Goal: Task Accomplishment & Management: Complete application form

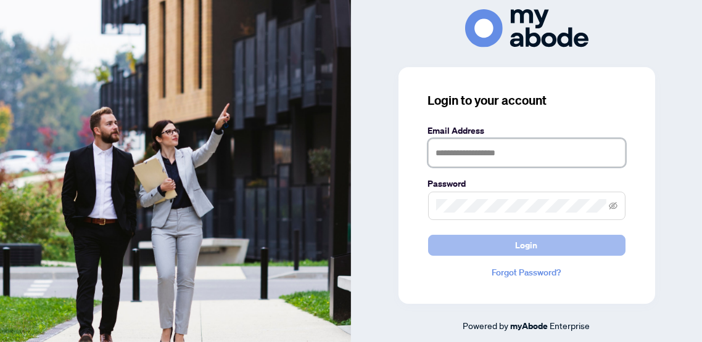
type input "**********"
click at [543, 247] on button "Login" at bounding box center [526, 245] width 197 height 21
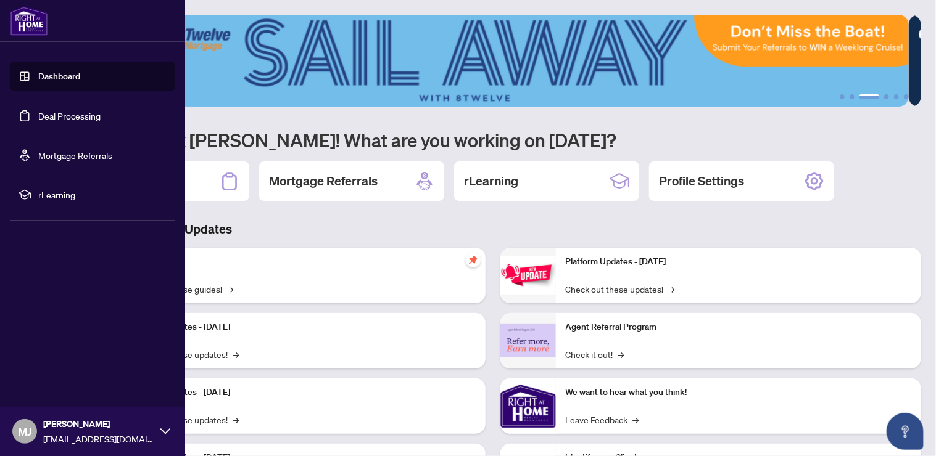
click at [81, 118] on link "Deal Processing" at bounding box center [69, 115] width 62 height 11
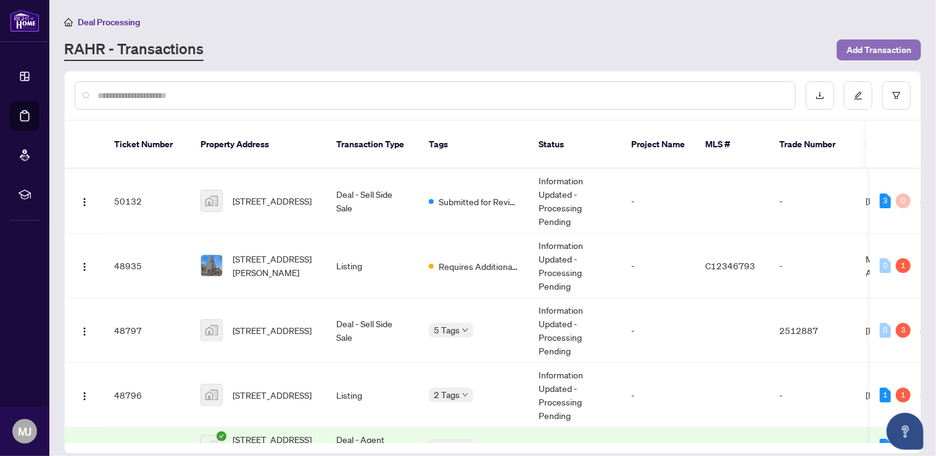
click at [888, 51] on span "Add Transaction" at bounding box center [878, 50] width 65 height 20
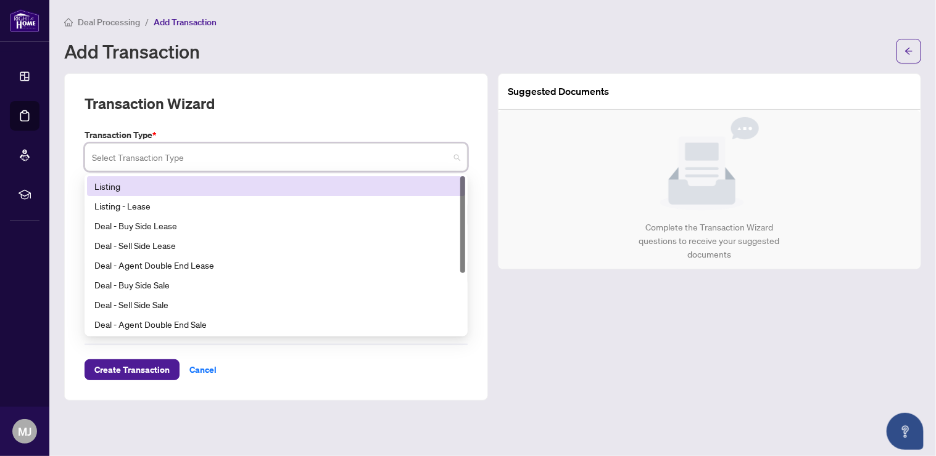
click at [300, 149] on input "search" at bounding box center [270, 159] width 357 height 27
click at [291, 189] on div "Listing" at bounding box center [275, 187] width 363 height 14
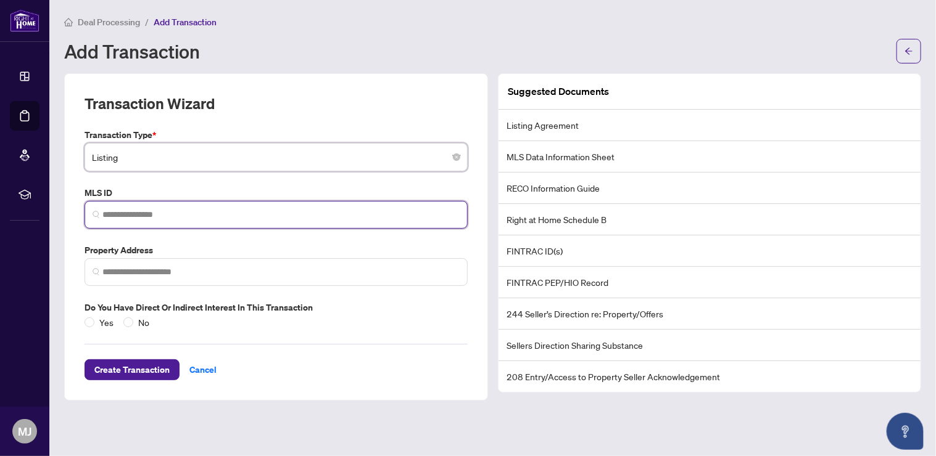
click at [165, 213] on input "search" at bounding box center [280, 214] width 357 height 13
paste input "*********"
type input "*********"
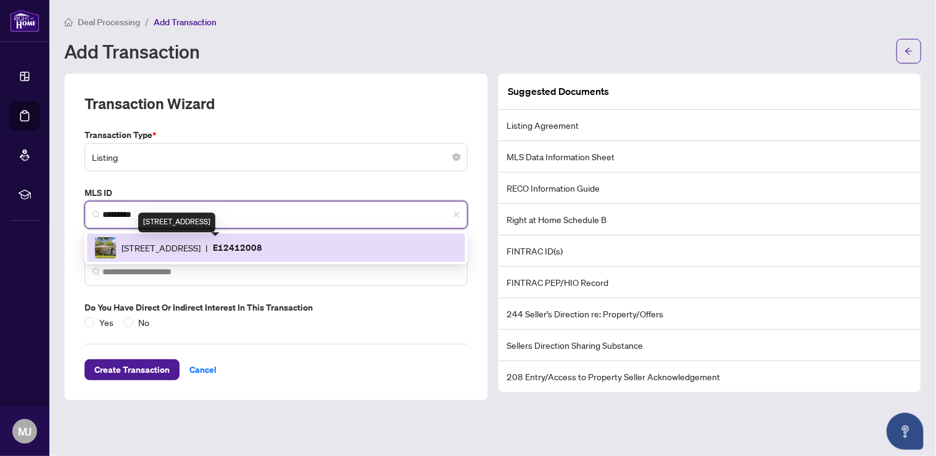
click at [200, 242] on span "[STREET_ADDRESS]" at bounding box center [161, 248] width 79 height 14
type input "**********"
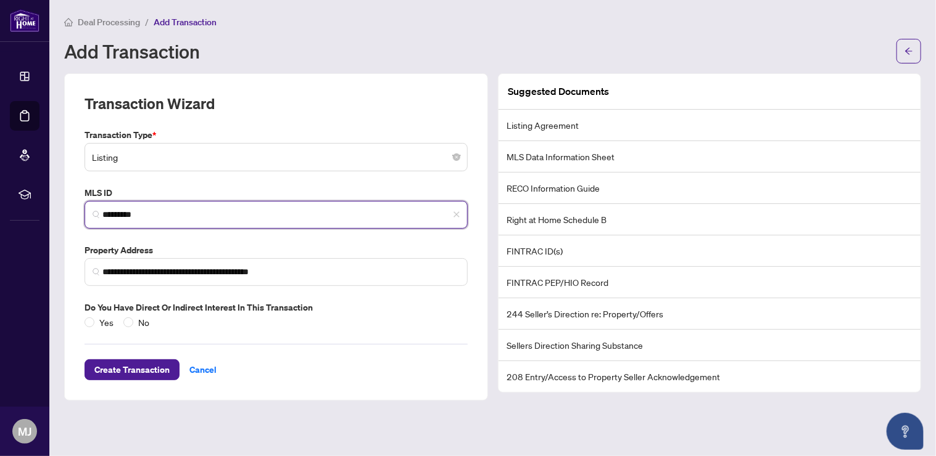
type input "*********"
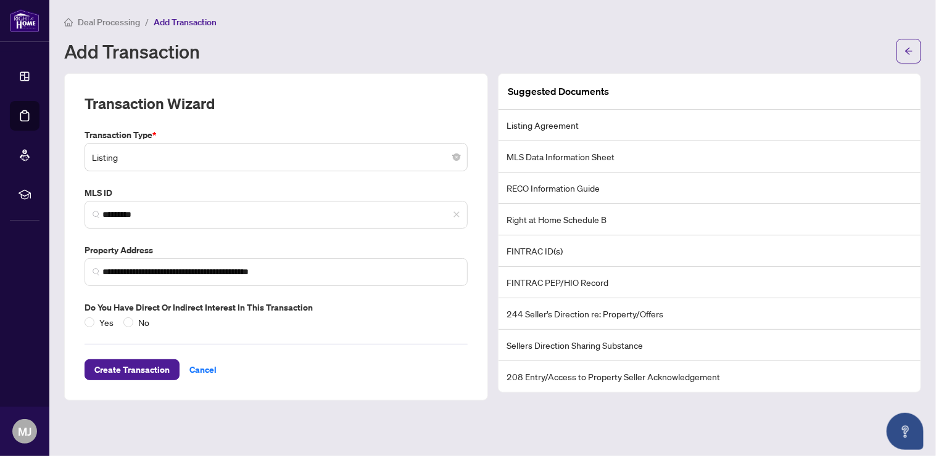
click at [139, 329] on div "Create Transaction Cancel" at bounding box center [276, 354] width 383 height 51
click at [138, 325] on span "No" at bounding box center [143, 323] width 21 height 14
click at [147, 372] on span "Create Transaction" at bounding box center [131, 370] width 75 height 20
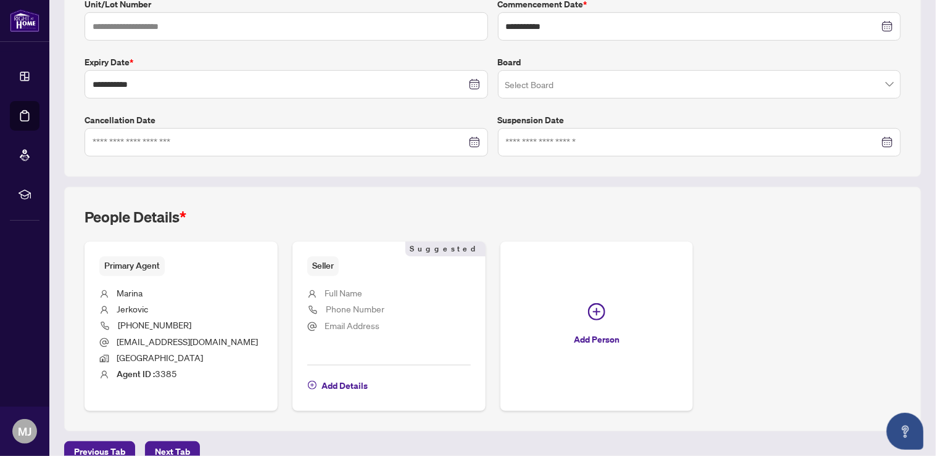
scroll to position [302, 0]
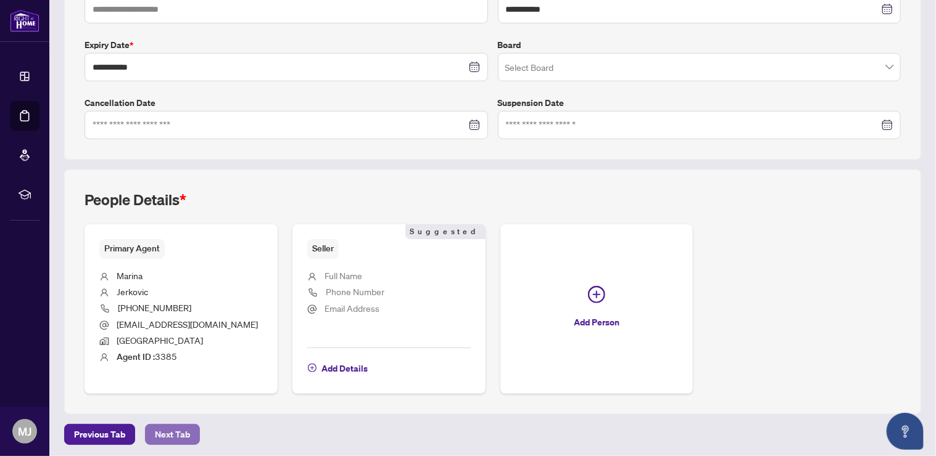
click at [183, 431] on span "Next Tab" at bounding box center [172, 435] width 35 height 20
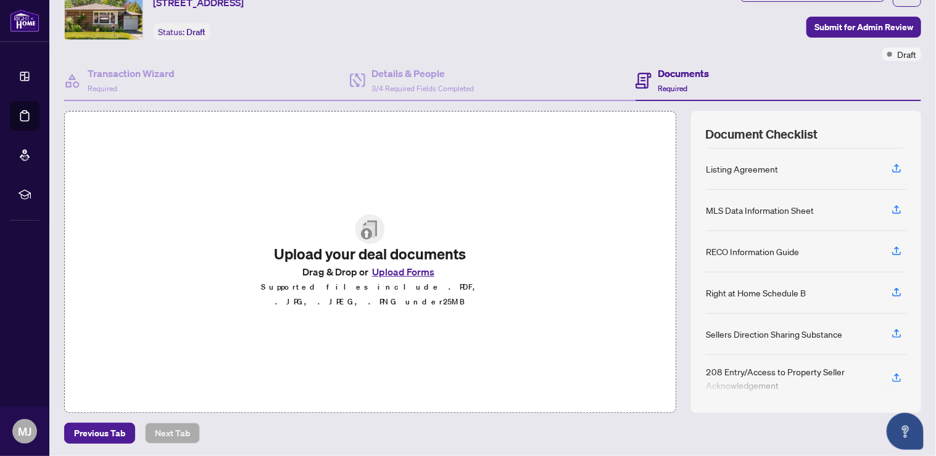
scroll to position [128, 0]
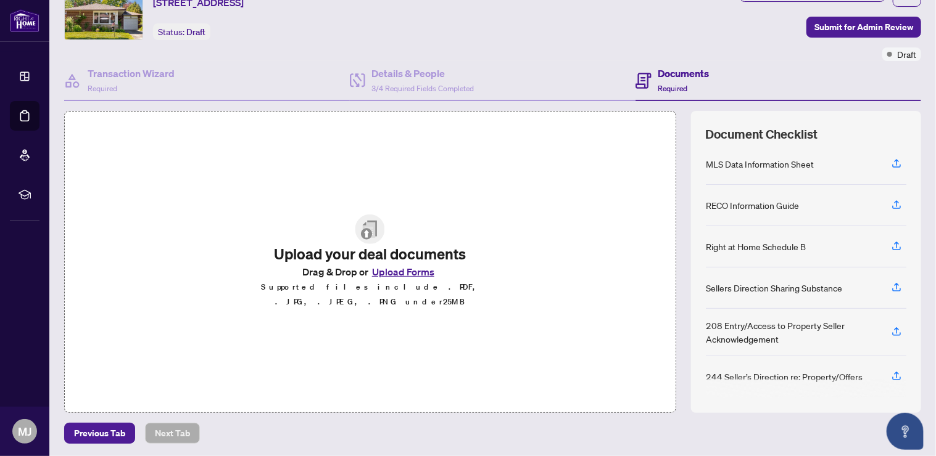
click at [400, 275] on button "Upload Forms" at bounding box center [403, 272] width 70 height 16
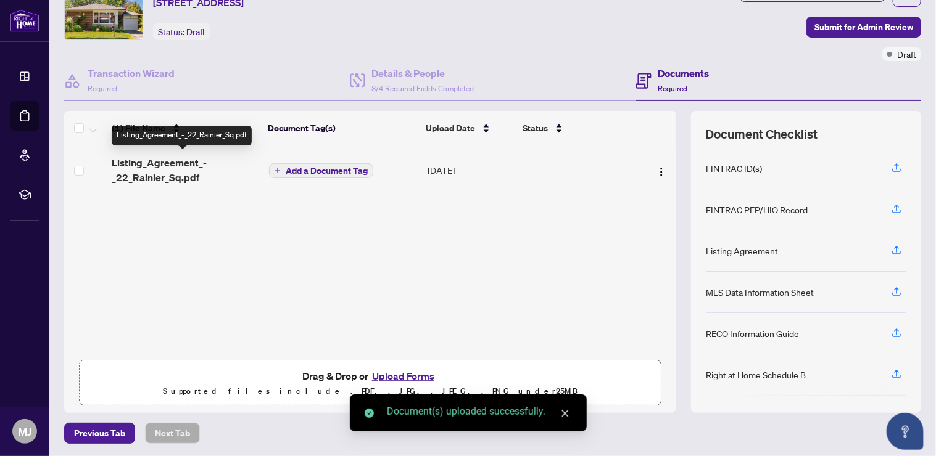
click at [178, 165] on span "Listing_Agreement_-_22_Rainier_Sq.pdf" at bounding box center [185, 170] width 147 height 30
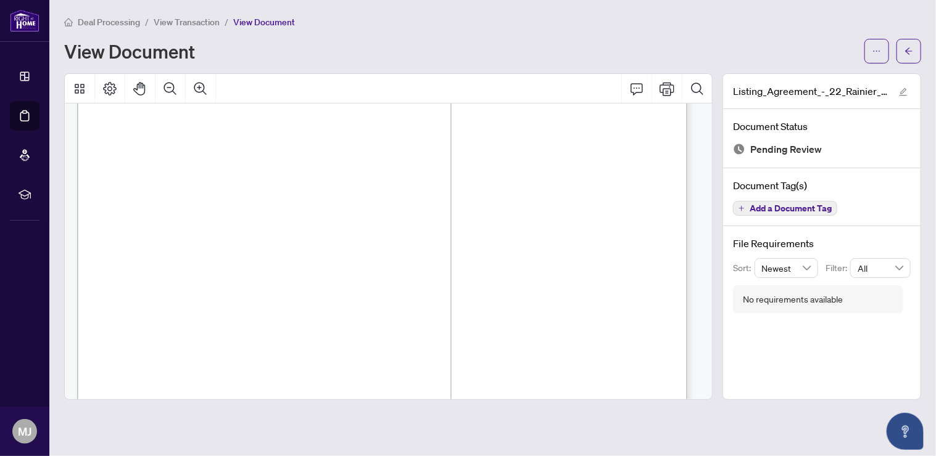
scroll to position [82, 0]
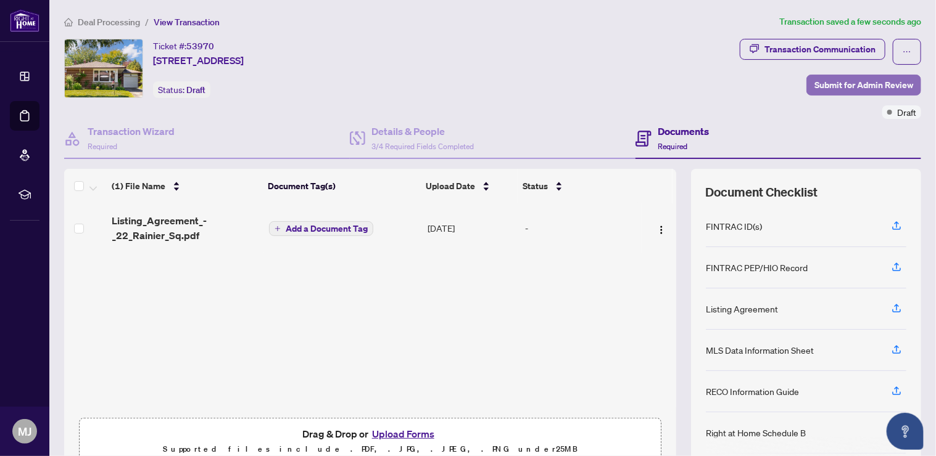
click at [842, 85] on span "Submit for Admin Review" at bounding box center [863, 85] width 99 height 20
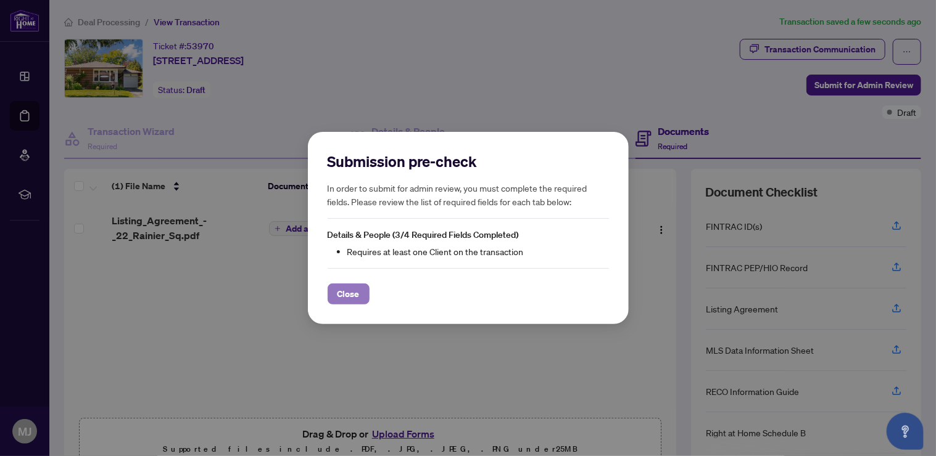
click at [334, 298] on button "Close" at bounding box center [349, 294] width 42 height 21
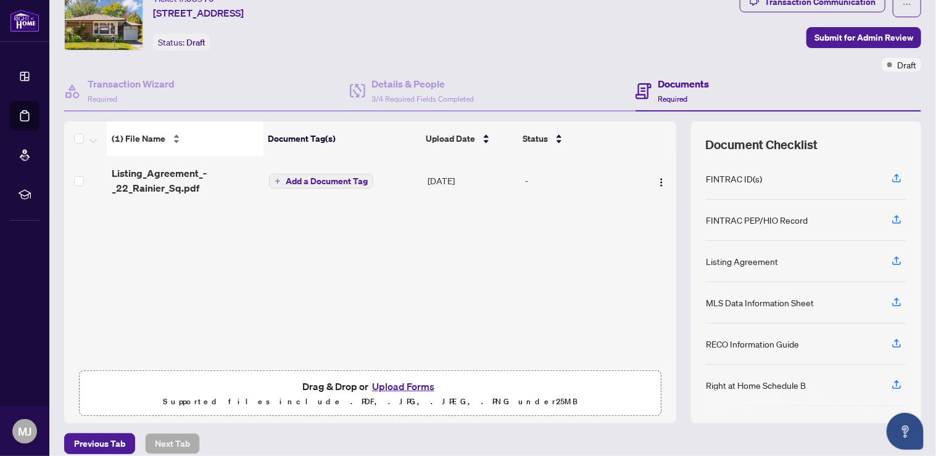
scroll to position [58, 0]
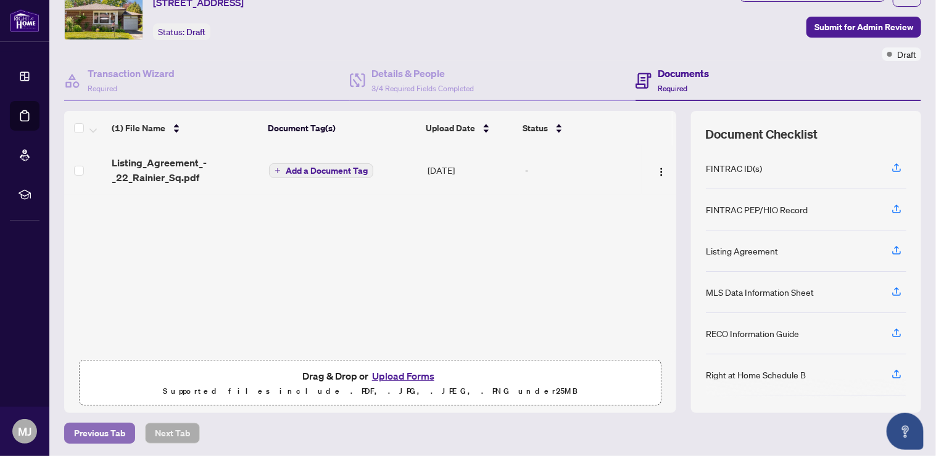
click at [110, 431] on span "Previous Tab" at bounding box center [99, 434] width 51 height 20
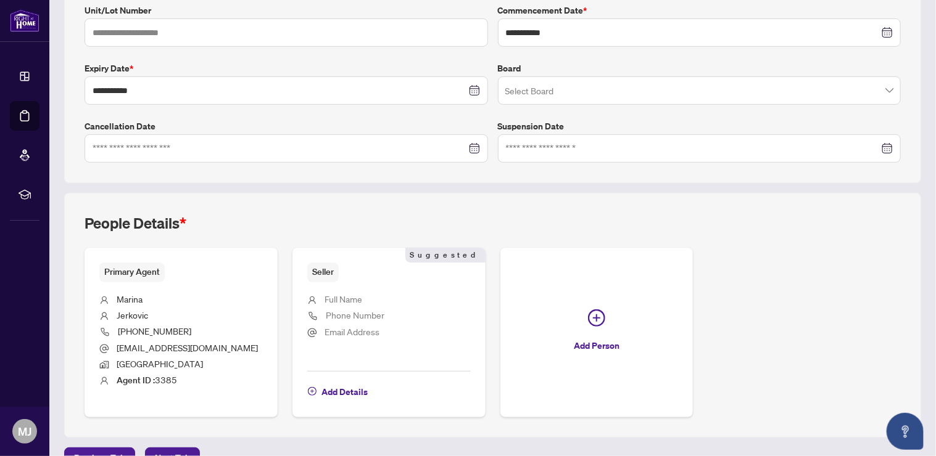
scroll to position [302, 0]
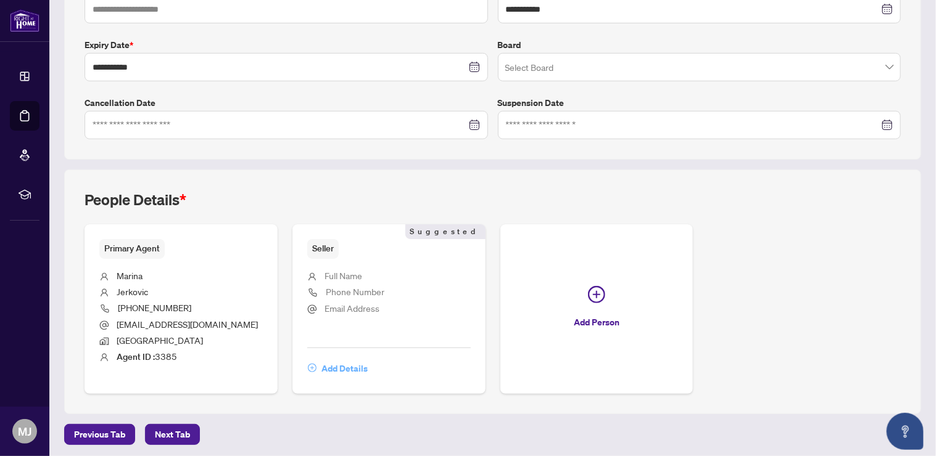
click at [338, 362] on span "Add Details" at bounding box center [344, 369] width 46 height 20
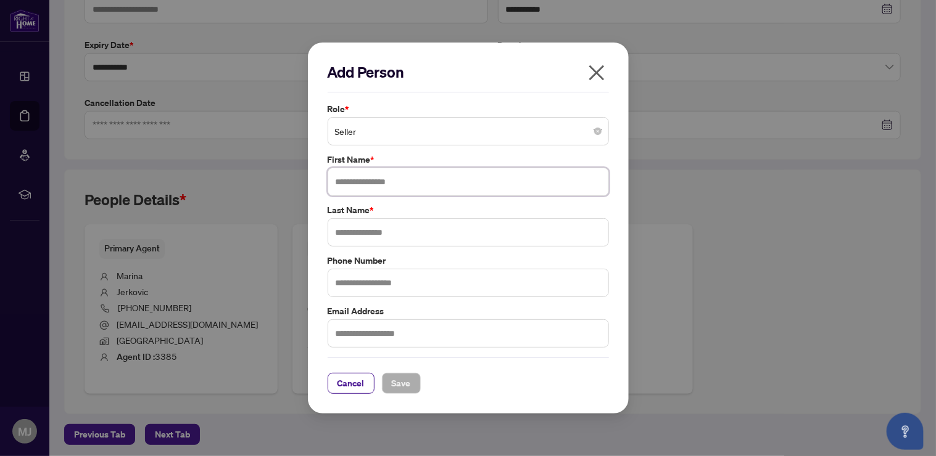
click at [376, 183] on input "text" at bounding box center [468, 182] width 281 height 28
type input "********"
click at [420, 236] on input "text" at bounding box center [468, 232] width 281 height 28
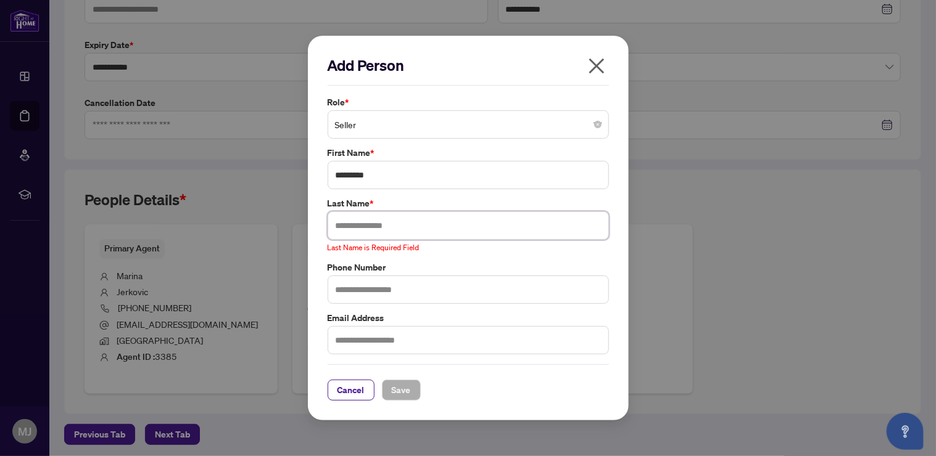
click at [410, 226] on input "text" at bounding box center [468, 226] width 281 height 28
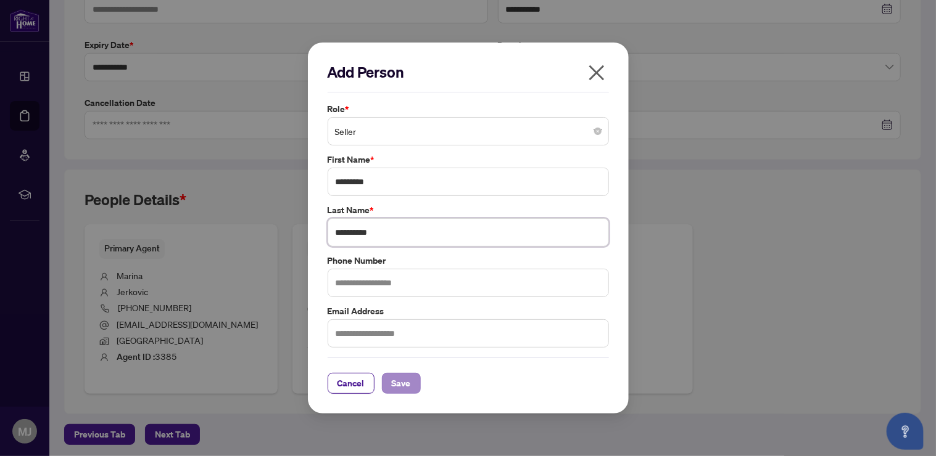
type input "**********"
click at [395, 376] on span "Save" at bounding box center [401, 384] width 19 height 20
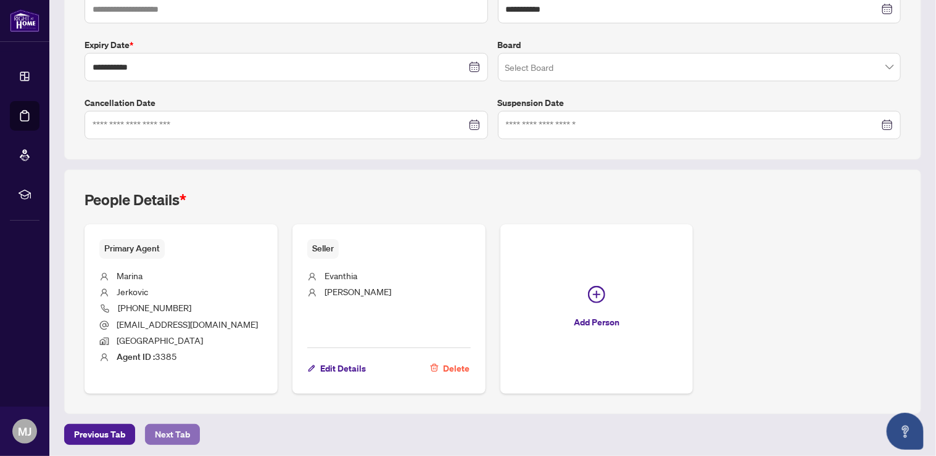
click at [184, 431] on span "Next Tab" at bounding box center [172, 435] width 35 height 20
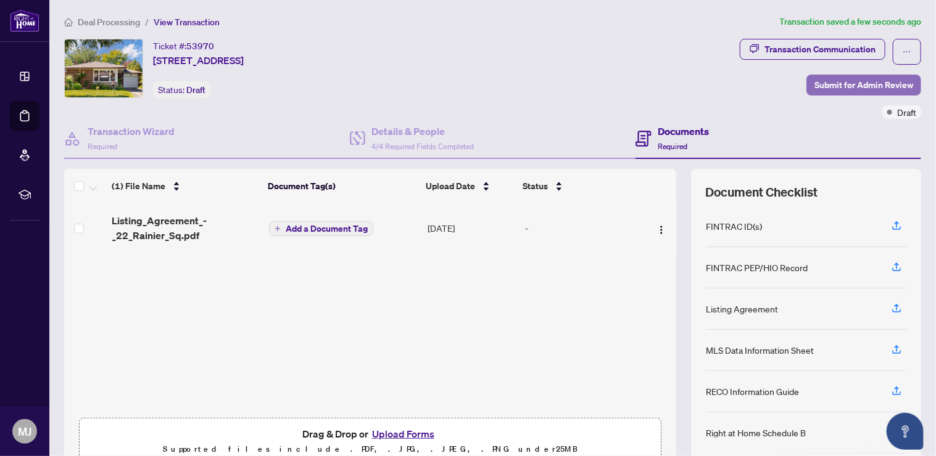
click at [835, 86] on span "Submit for Admin Review" at bounding box center [863, 85] width 99 height 20
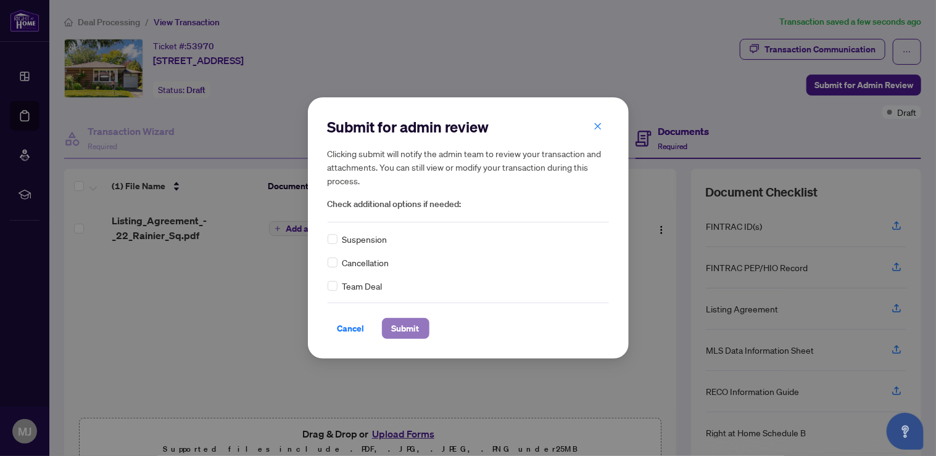
click at [404, 334] on span "Submit" at bounding box center [406, 329] width 28 height 20
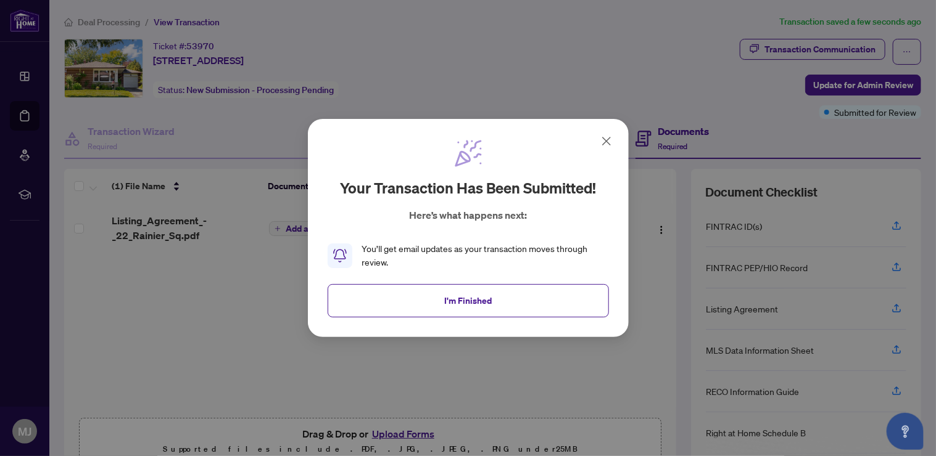
click at [609, 143] on icon at bounding box center [606, 141] width 15 height 15
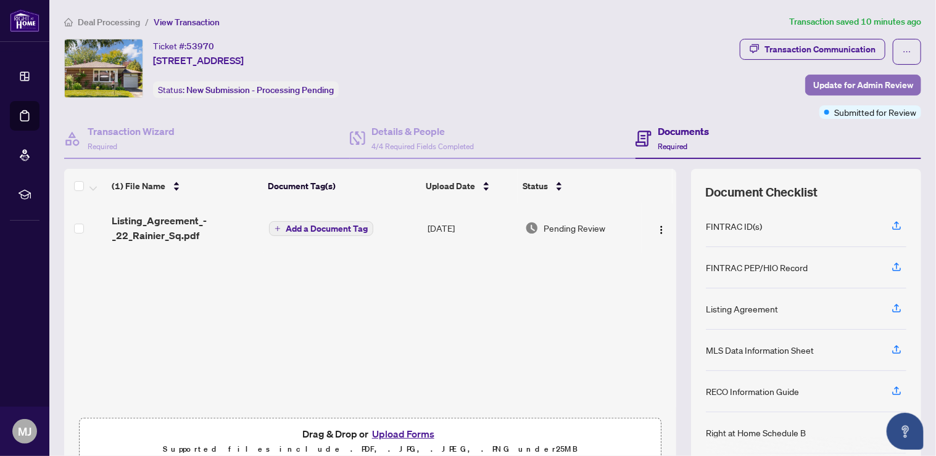
click at [819, 86] on span "Update for Admin Review" at bounding box center [863, 85] width 100 height 20
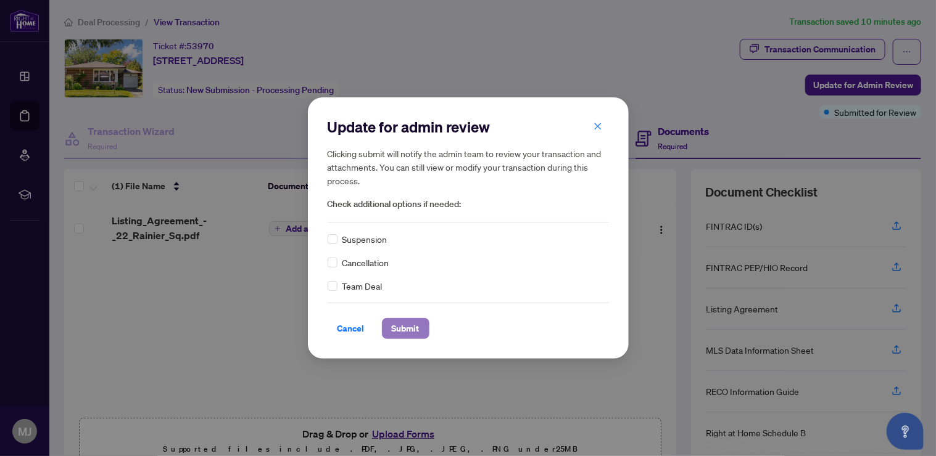
click at [407, 328] on span "Submit" at bounding box center [406, 329] width 28 height 20
click at [28, 23] on div "Update for admin review Clicking submit will notify the admin team to review yo…" at bounding box center [468, 228] width 936 height 456
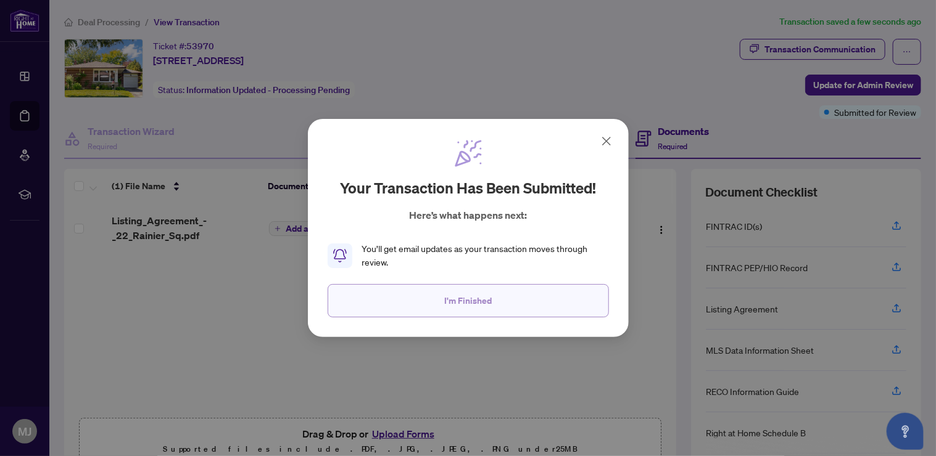
click at [483, 302] on span "I'm Finished" at bounding box center [467, 301] width 47 height 20
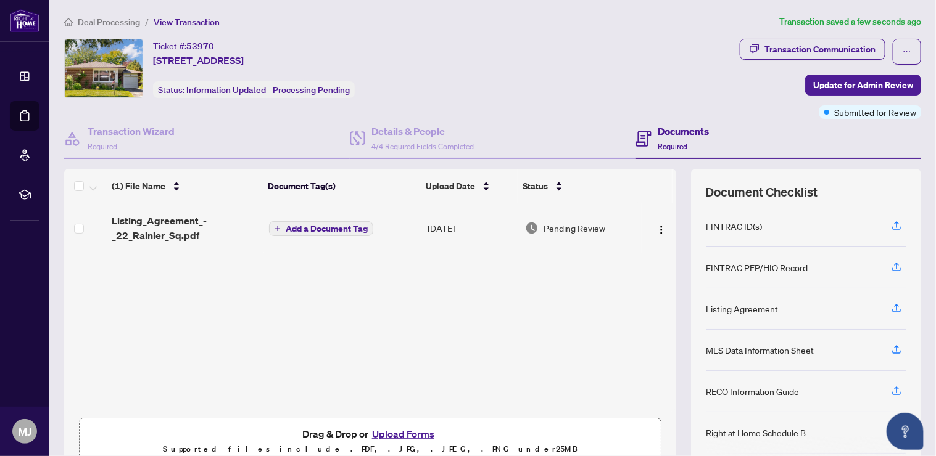
click at [113, 23] on span "Deal Processing" at bounding box center [109, 22] width 62 height 11
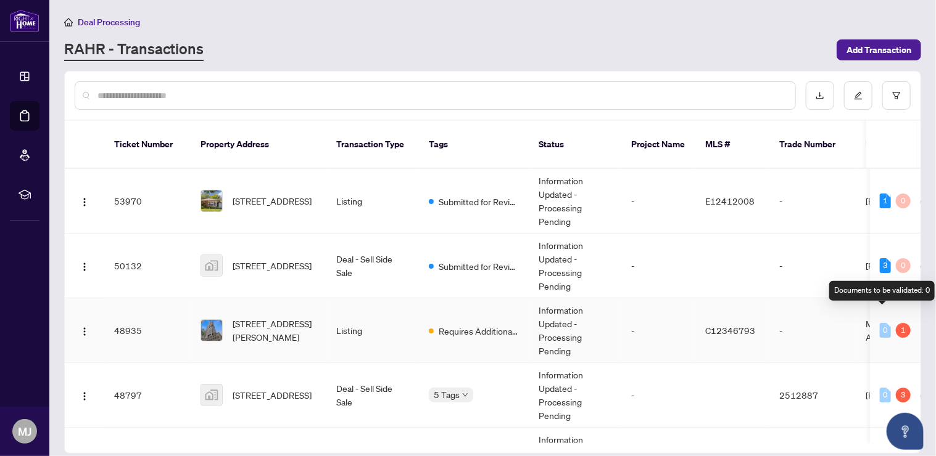
click at [884, 323] on div "0" at bounding box center [885, 330] width 11 height 15
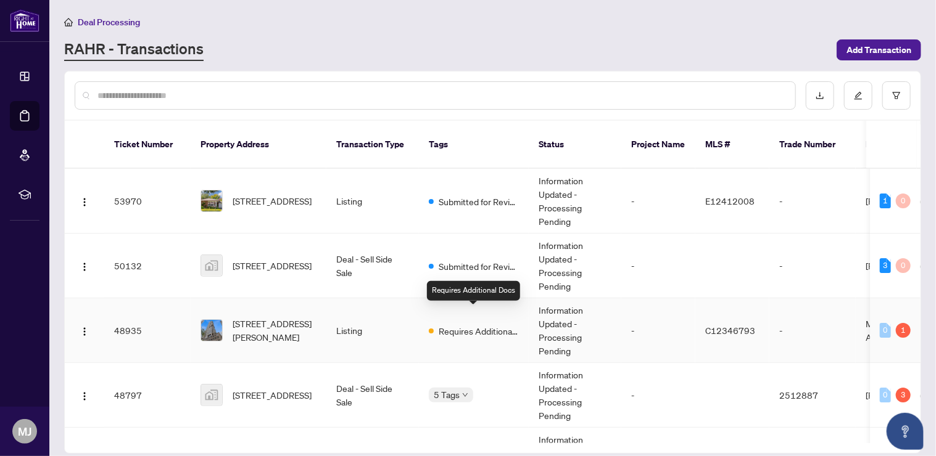
click at [496, 324] on span "Requires Additional Docs" at bounding box center [479, 331] width 80 height 14
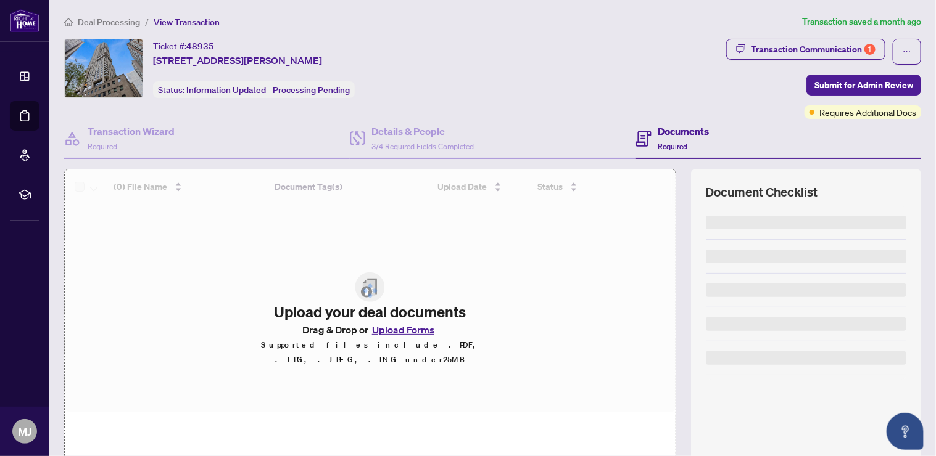
scroll to position [58, 0]
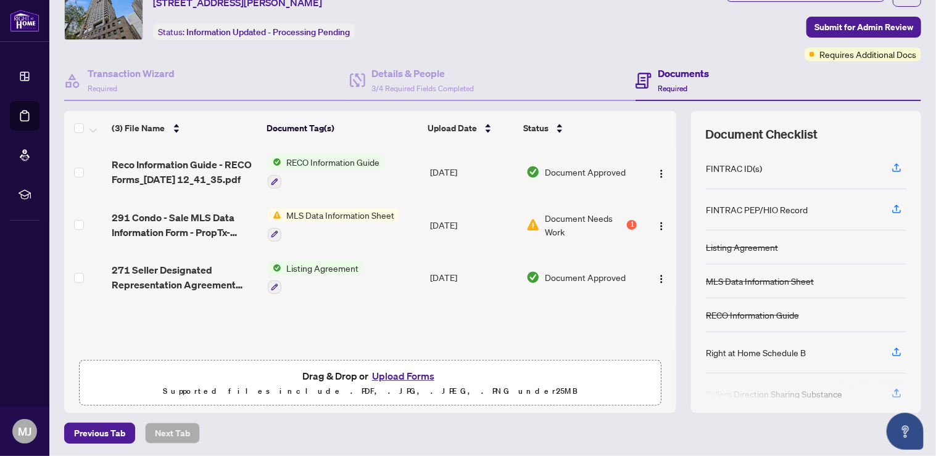
click at [392, 376] on button "Upload Forms" at bounding box center [403, 376] width 70 height 16
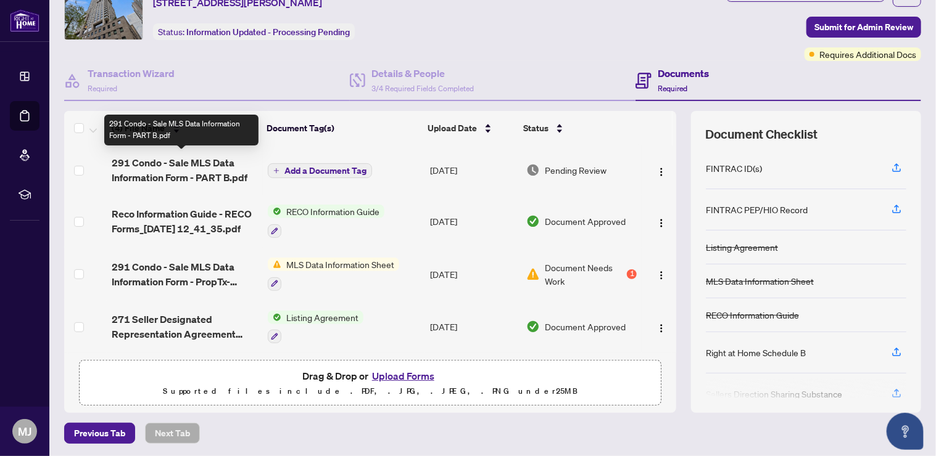
click at [196, 167] on span "291 Condo - Sale MLS Data Information Form - PART B.pdf" at bounding box center [185, 170] width 146 height 30
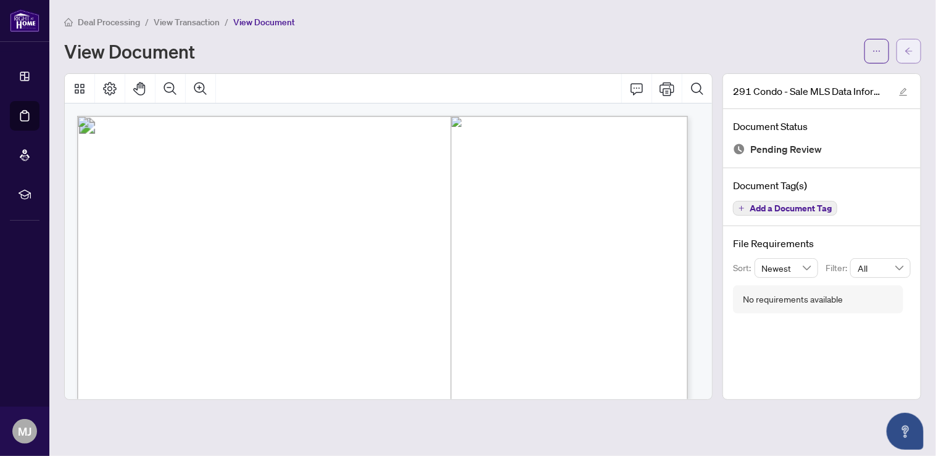
click at [903, 55] on button "button" at bounding box center [908, 51] width 25 height 25
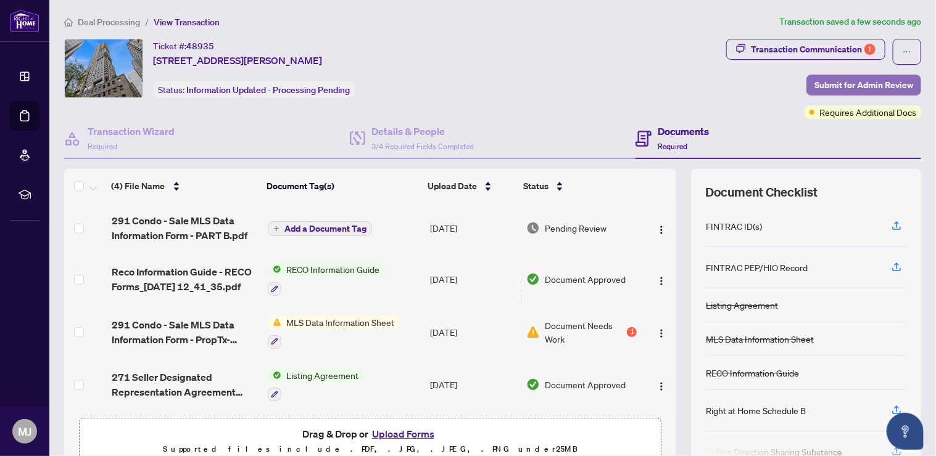
click at [836, 75] on span "Submit for Admin Review" at bounding box center [863, 85] width 99 height 20
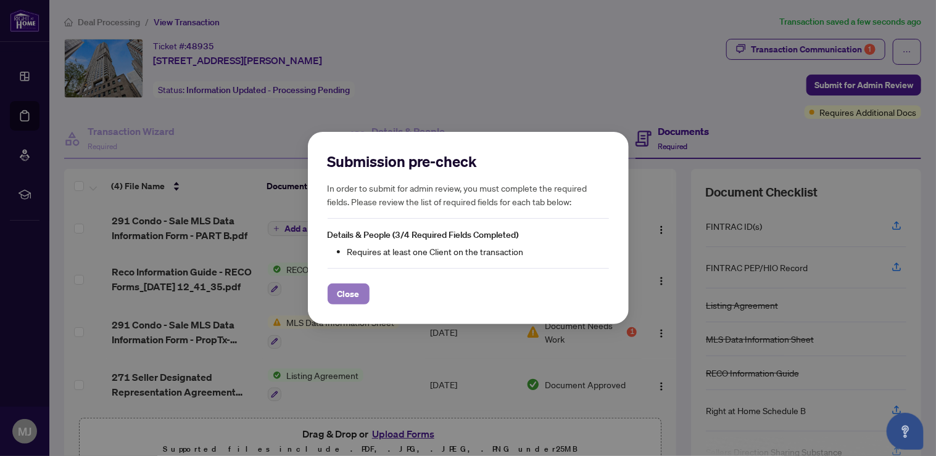
click at [344, 289] on span "Close" at bounding box center [348, 294] width 22 height 20
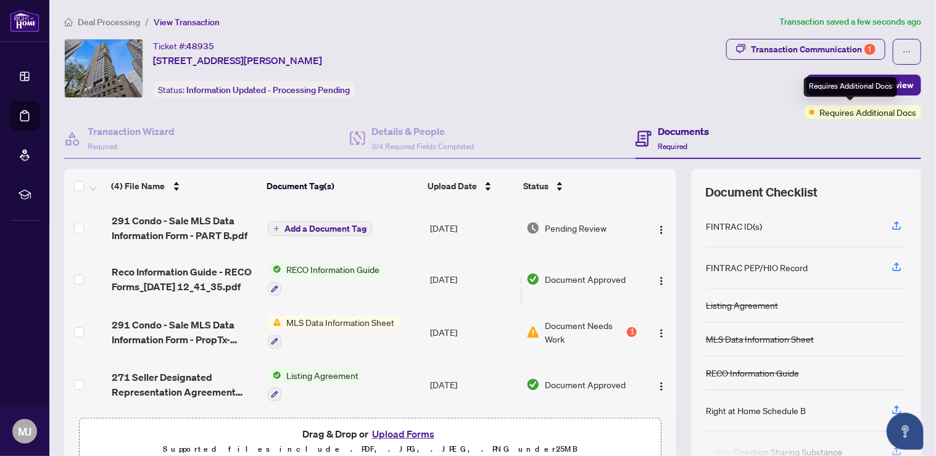
click at [841, 85] on div "Requires Additional Docs" at bounding box center [850, 87] width 93 height 20
click at [820, 84] on span "Submit for Admin Review" at bounding box center [863, 85] width 99 height 20
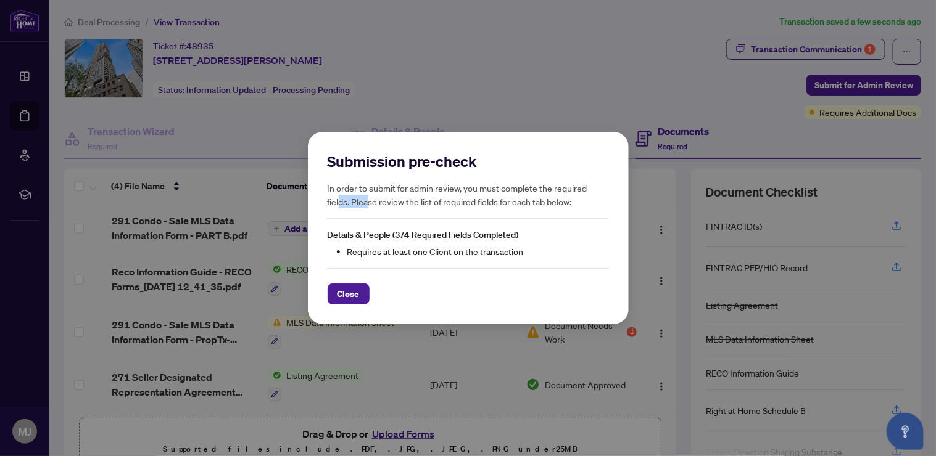
drag, startPoint x: 339, startPoint y: 204, endPoint x: 369, endPoint y: 207, distance: 29.7
click at [369, 207] on h5 "In order to submit for admin review, you must complete the required fields. Ple…" at bounding box center [468, 194] width 281 height 27
drag, startPoint x: 358, startPoint y: 252, endPoint x: 444, endPoint y: 252, distance: 85.7
click at [444, 252] on li "Requires at least one Client on the transaction" at bounding box center [478, 252] width 262 height 14
click at [442, 265] on div "Submission pre-check In order to submit for admin review, you must complete the…" at bounding box center [468, 228] width 281 height 153
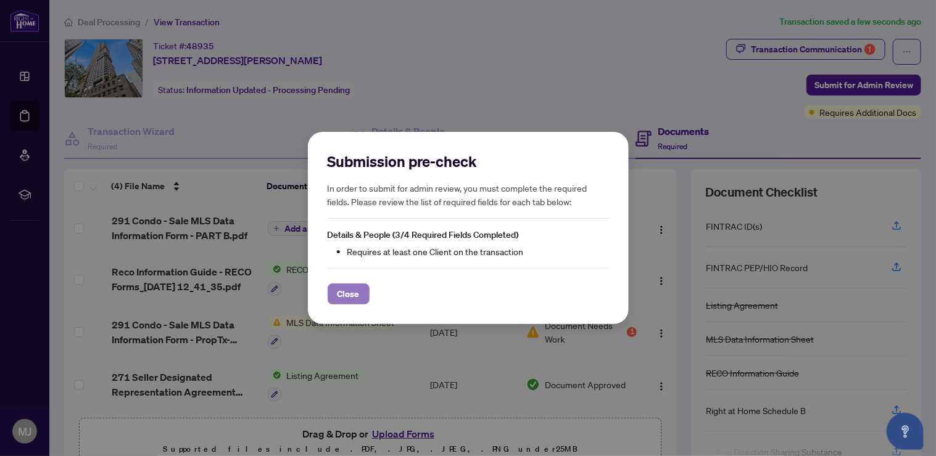
click at [343, 286] on span "Close" at bounding box center [348, 294] width 22 height 20
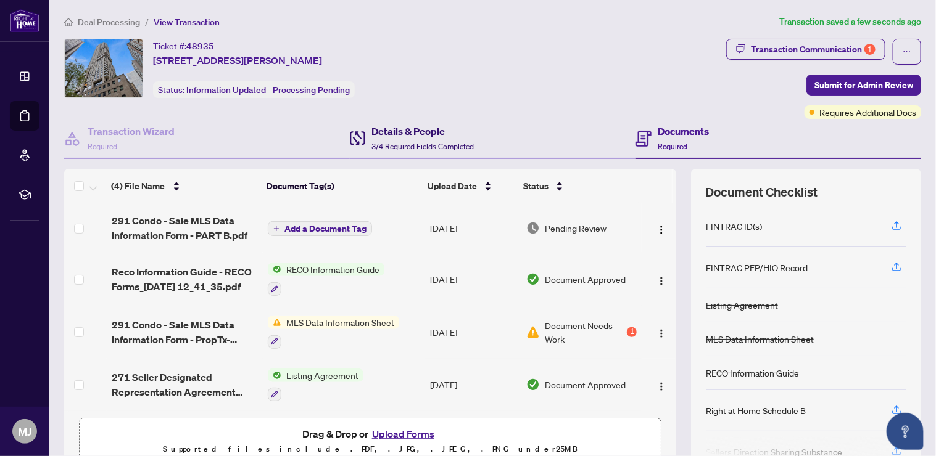
click at [395, 134] on h4 "Details & People" at bounding box center [422, 131] width 102 height 15
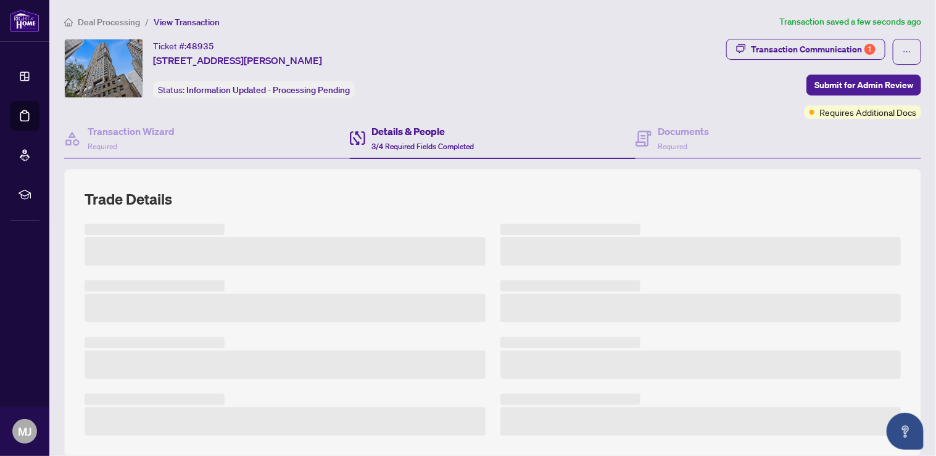
scroll to position [297, 0]
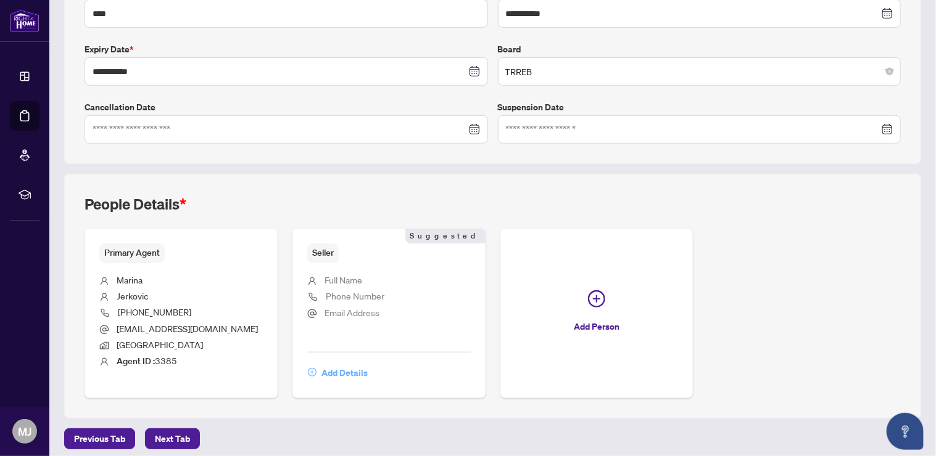
click at [330, 365] on span "Add Details" at bounding box center [344, 373] width 46 height 20
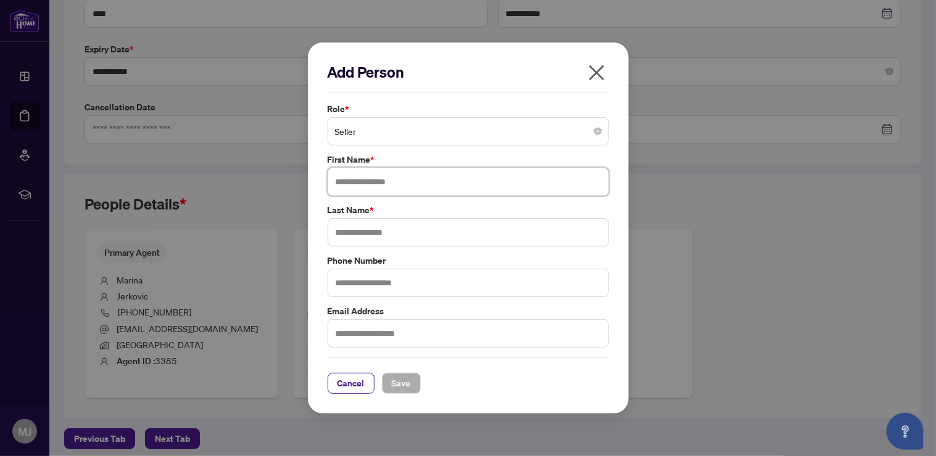
click at [411, 180] on input "text" at bounding box center [468, 182] width 281 height 28
type input "*"
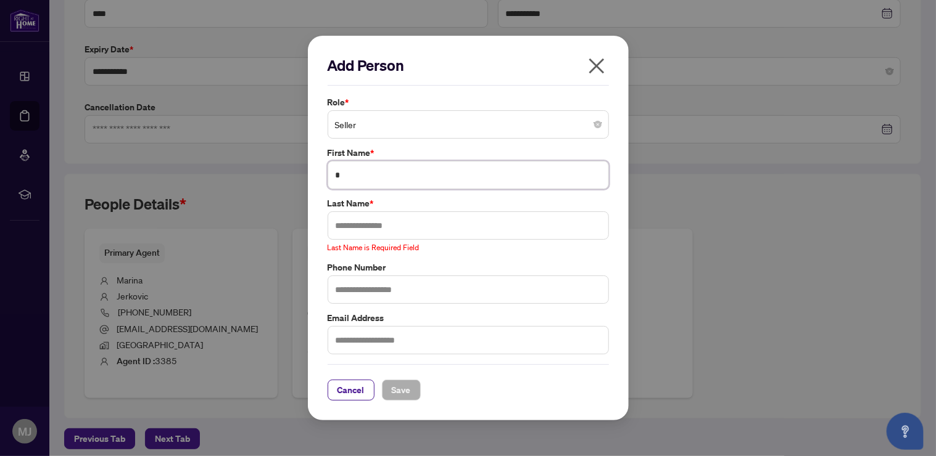
drag, startPoint x: 350, startPoint y: 176, endPoint x: 324, endPoint y: 180, distance: 26.3
click at [324, 180] on div "First Name * *" at bounding box center [468, 167] width 289 height 43
type input "*****"
type input "*"
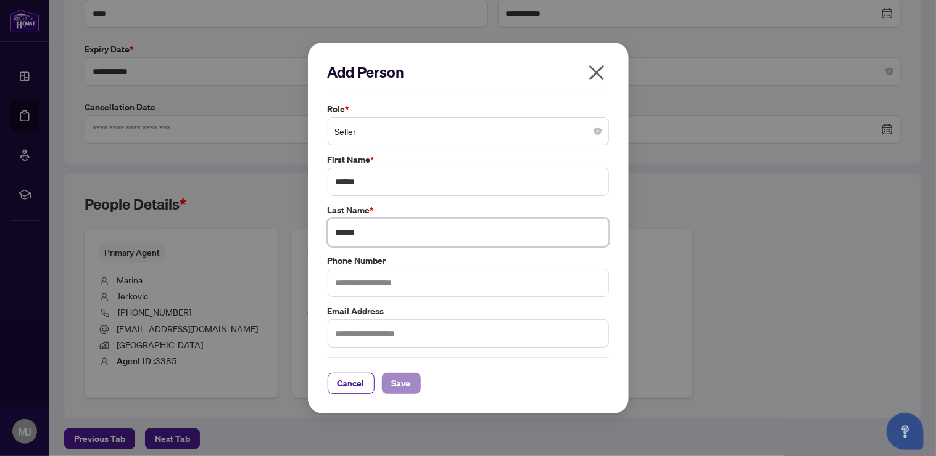
type input "******"
click at [387, 385] on button "Save" at bounding box center [401, 383] width 39 height 21
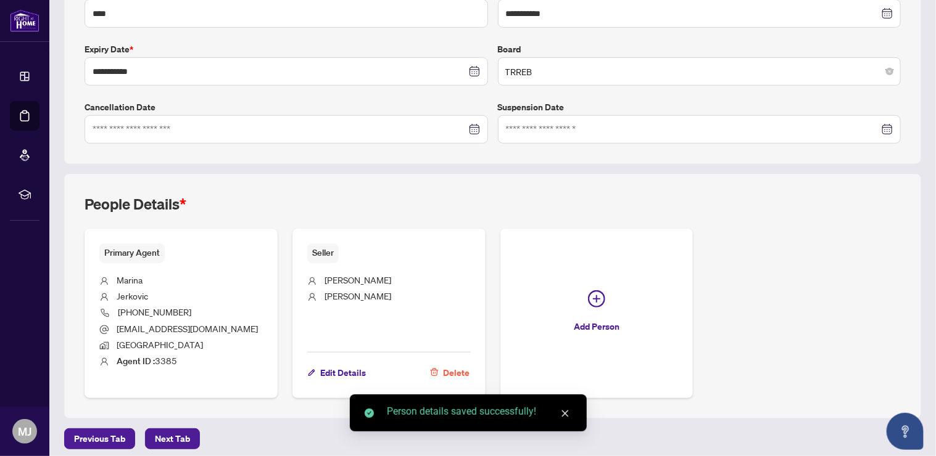
scroll to position [0, 0]
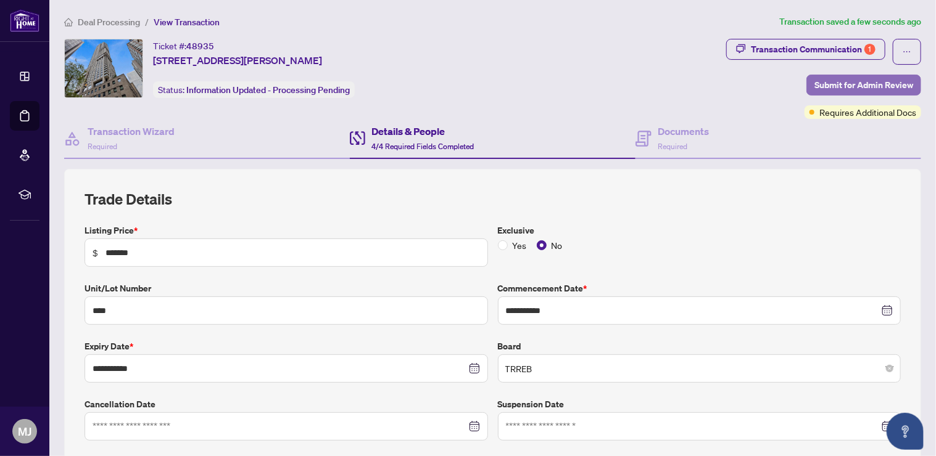
click at [820, 89] on span "Submit for Admin Review" at bounding box center [863, 85] width 99 height 20
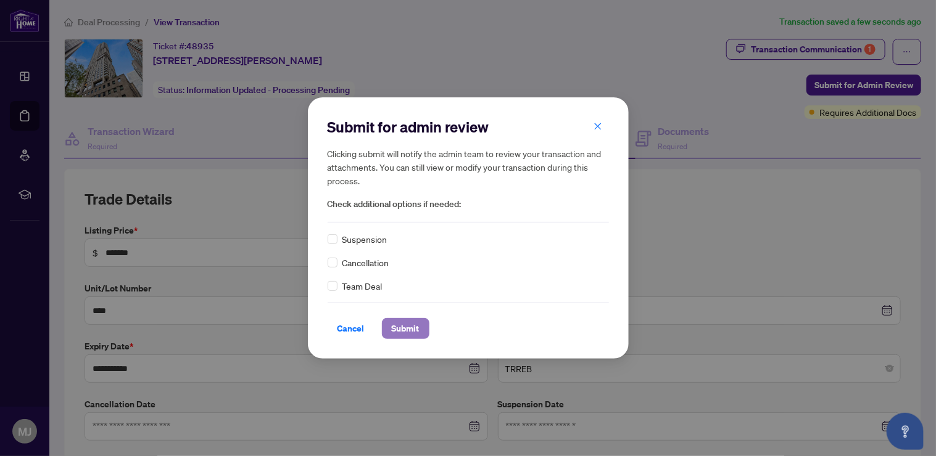
click at [412, 324] on span "Submit" at bounding box center [406, 329] width 28 height 20
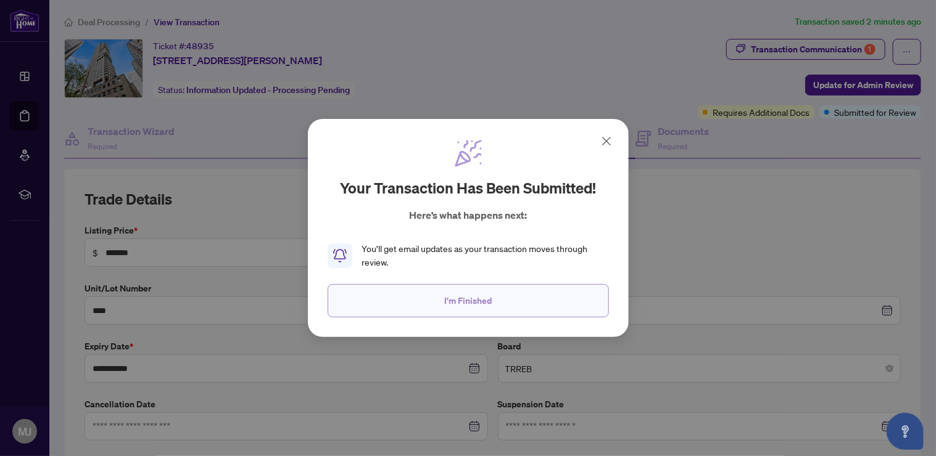
click at [514, 302] on button "I'm Finished" at bounding box center [468, 300] width 281 height 33
